Goal: Task Accomplishment & Management: Manage account settings

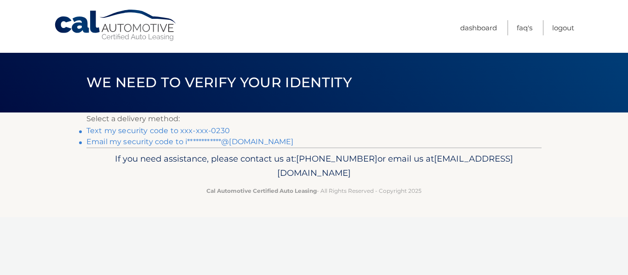
click at [148, 129] on link "Text my security code to xxx-xxx-0230" at bounding box center [157, 130] width 143 height 9
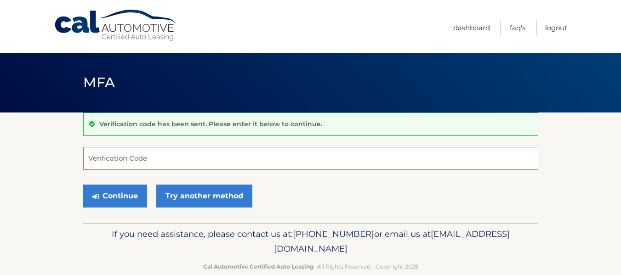
click at [112, 152] on input "Verification Code" at bounding box center [310, 158] width 455 height 23
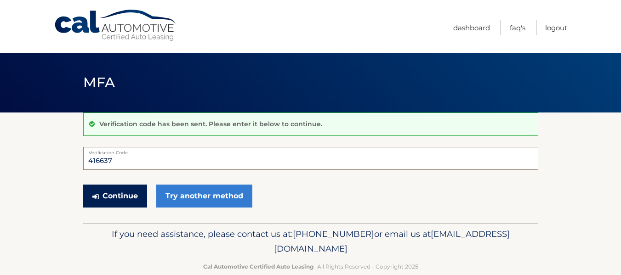
type input "416637"
click at [133, 195] on button "Continue" at bounding box center [115, 196] width 64 height 23
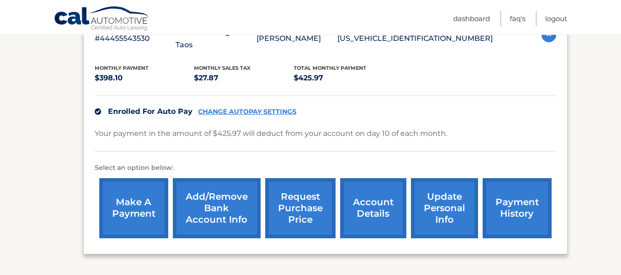
scroll to position [184, 0]
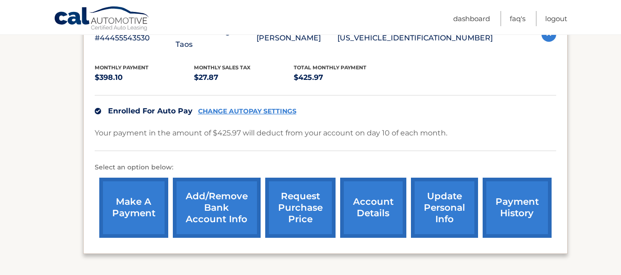
click at [204, 195] on link "Add/Remove bank account info" at bounding box center [217, 208] width 88 height 60
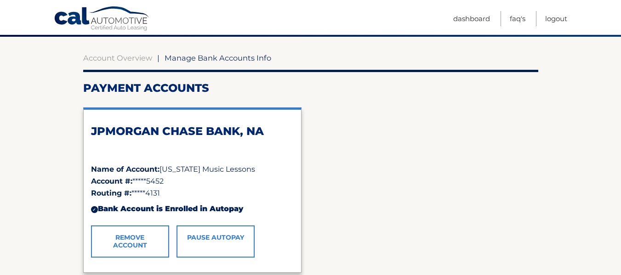
scroll to position [92, 0]
